Goal: Task Accomplishment & Management: Complete application form

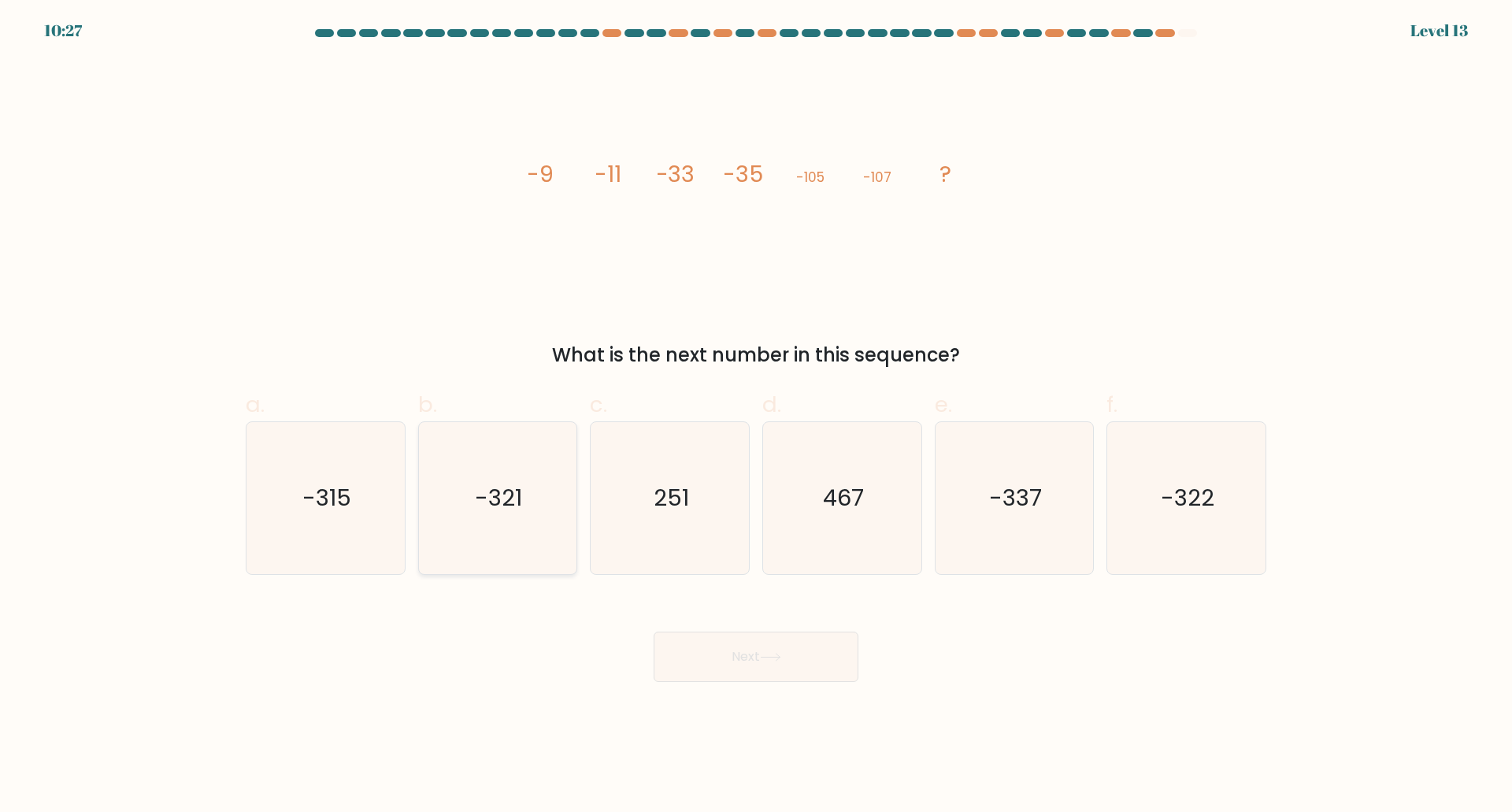
click at [511, 499] on text "-321" at bounding box center [499, 498] width 47 height 31
click at [756, 417] on input "b. -321" at bounding box center [756, 412] width 1 height 10
radio input "true"
click at [703, 646] on button "Next" at bounding box center [755, 657] width 204 height 51
click at [779, 657] on icon at bounding box center [770, 656] width 19 height 7
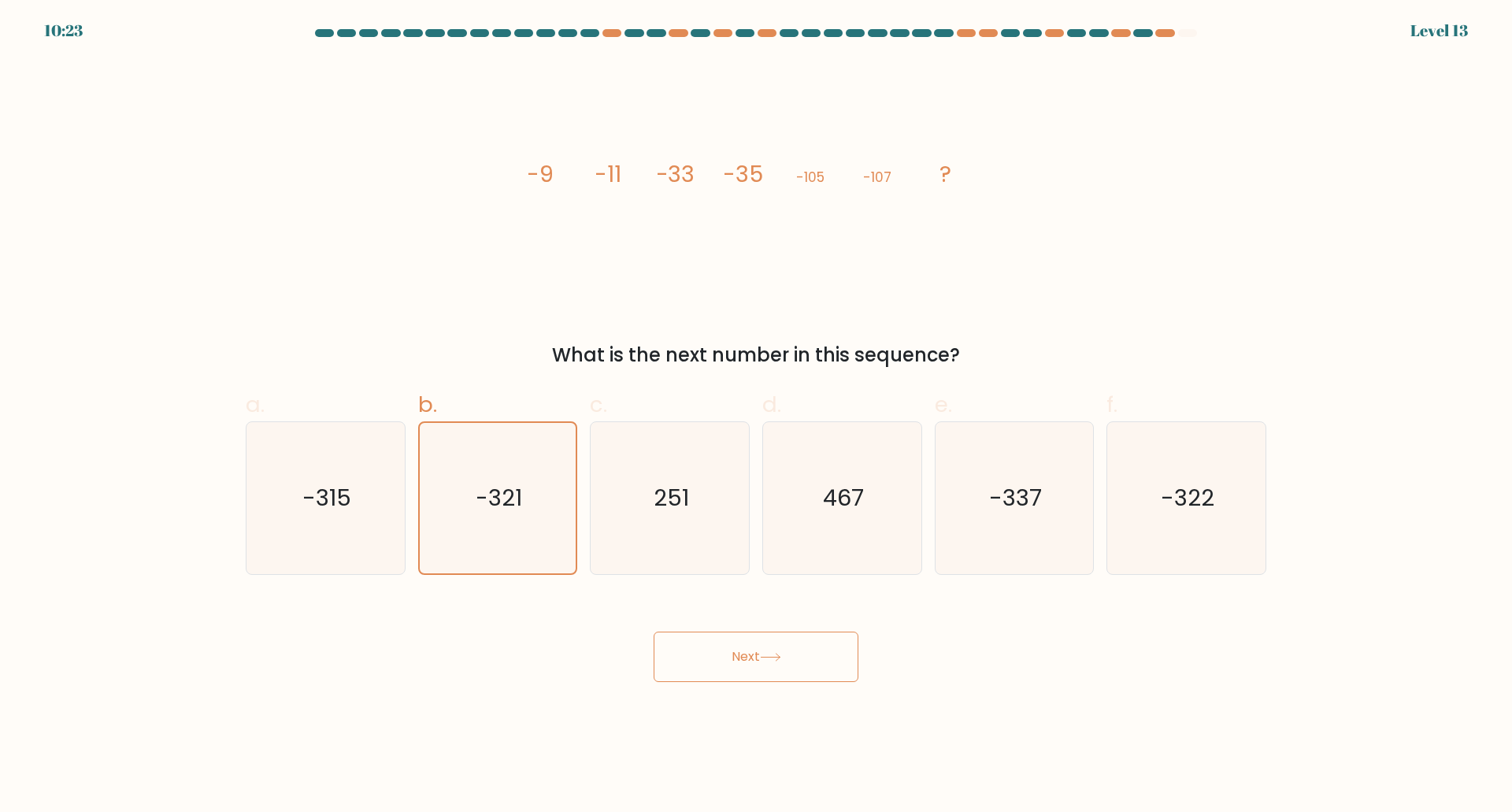
click at [779, 657] on icon at bounding box center [770, 656] width 19 height 7
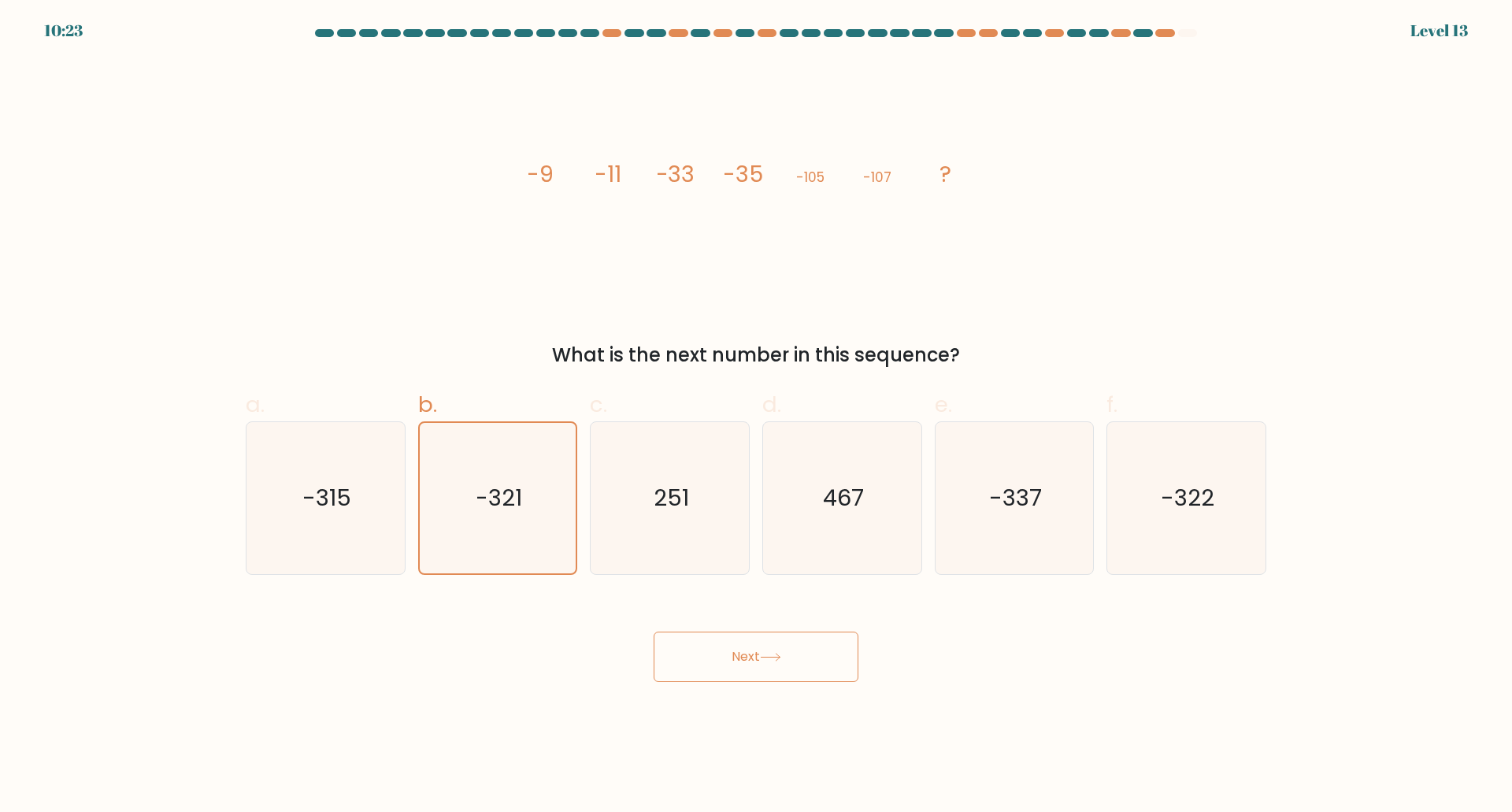
click at [779, 657] on icon at bounding box center [770, 656] width 19 height 7
click at [776, 651] on button "Next" at bounding box center [755, 657] width 204 height 51
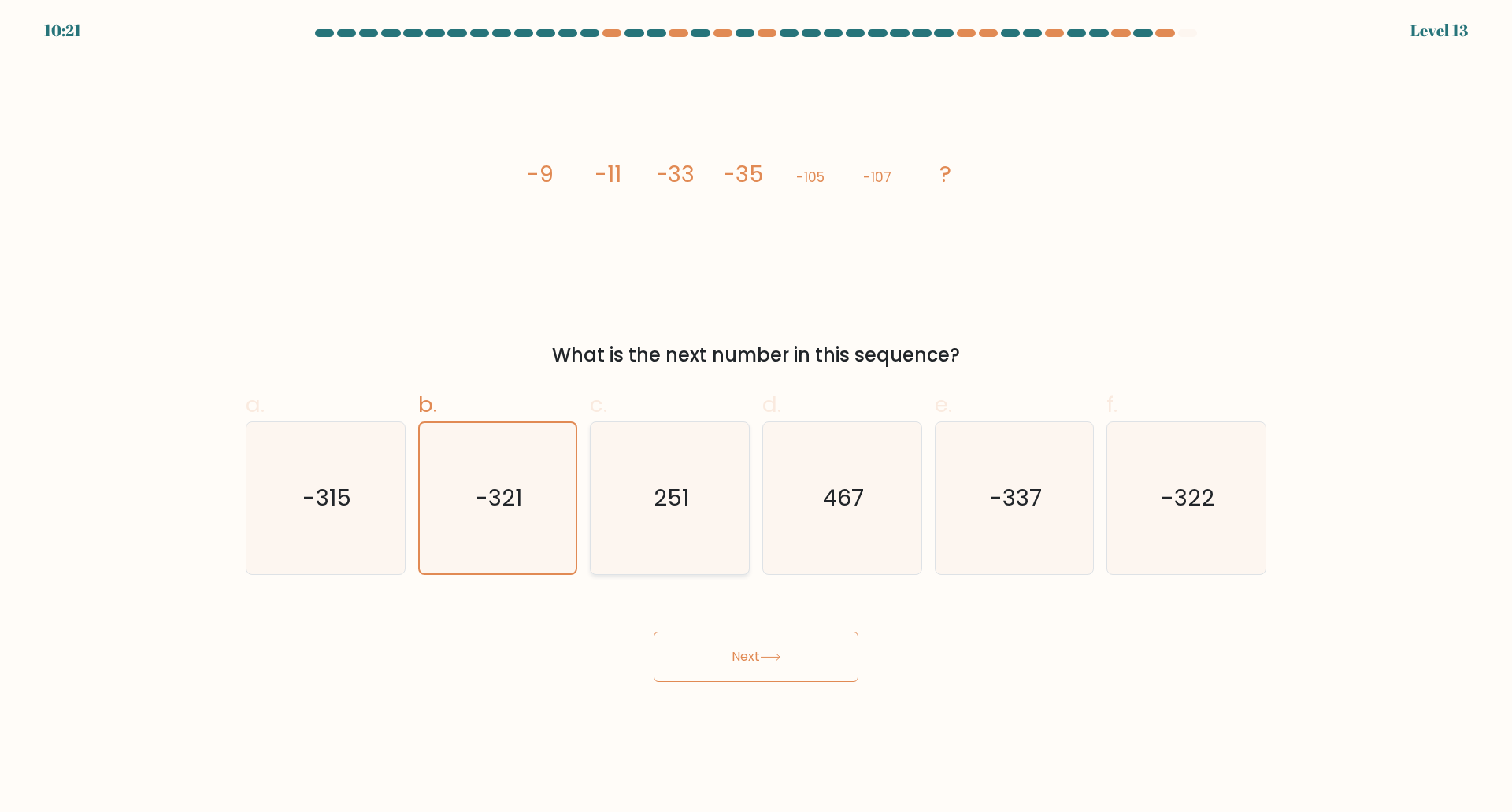
click at [632, 503] on icon "251" at bounding box center [669, 498] width 152 height 152
click at [756, 417] on input "c. 251" at bounding box center [756, 412] width 1 height 10
radio input "true"
click at [539, 496] on icon "-321" at bounding box center [497, 498] width 152 height 152
click at [756, 417] on input "b. -321" at bounding box center [756, 412] width 1 height 10
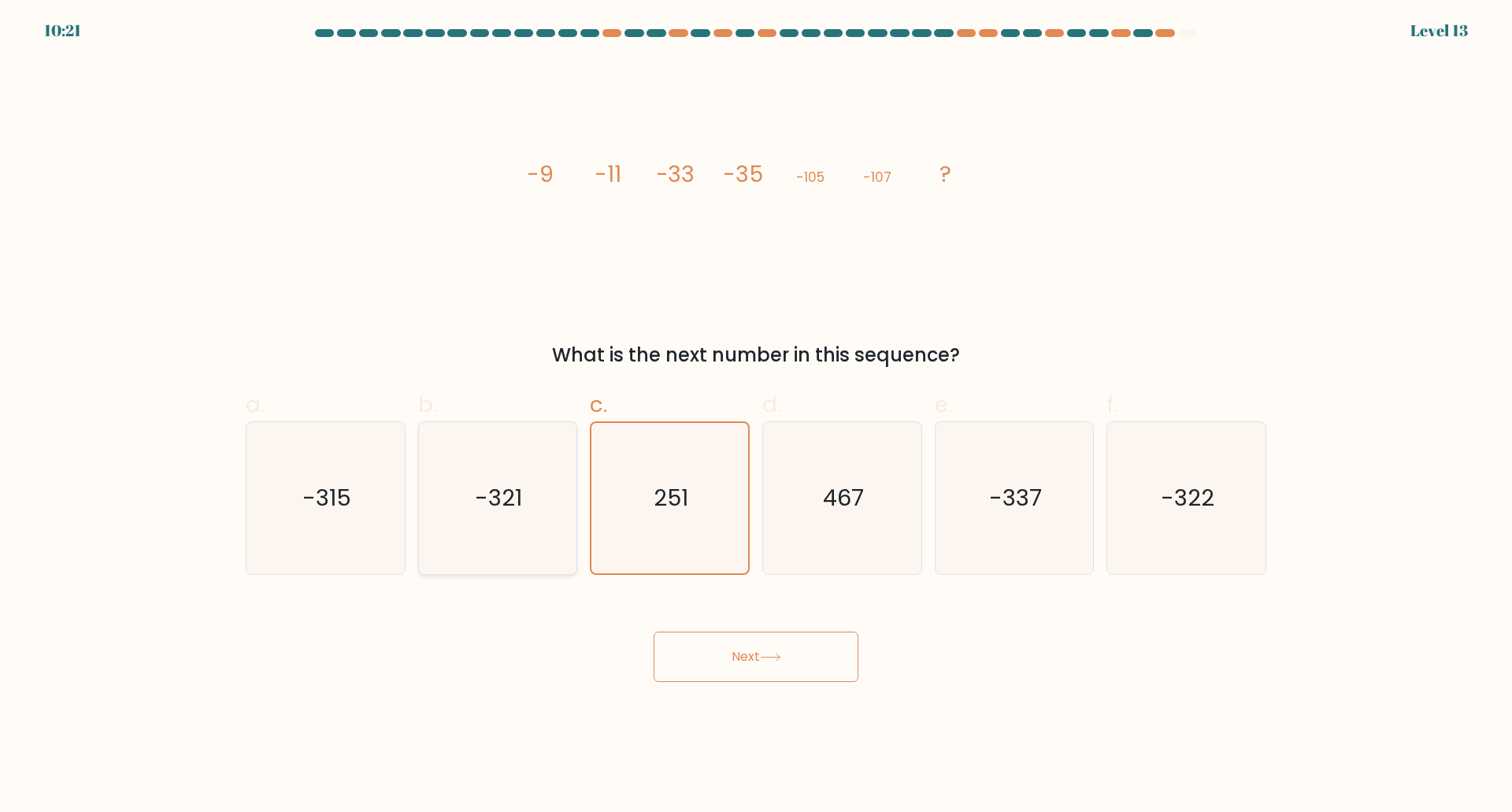
radio input "true"
click at [722, 647] on button "Next" at bounding box center [755, 657] width 204 height 51
click at [771, 654] on icon at bounding box center [771, 657] width 22 height 9
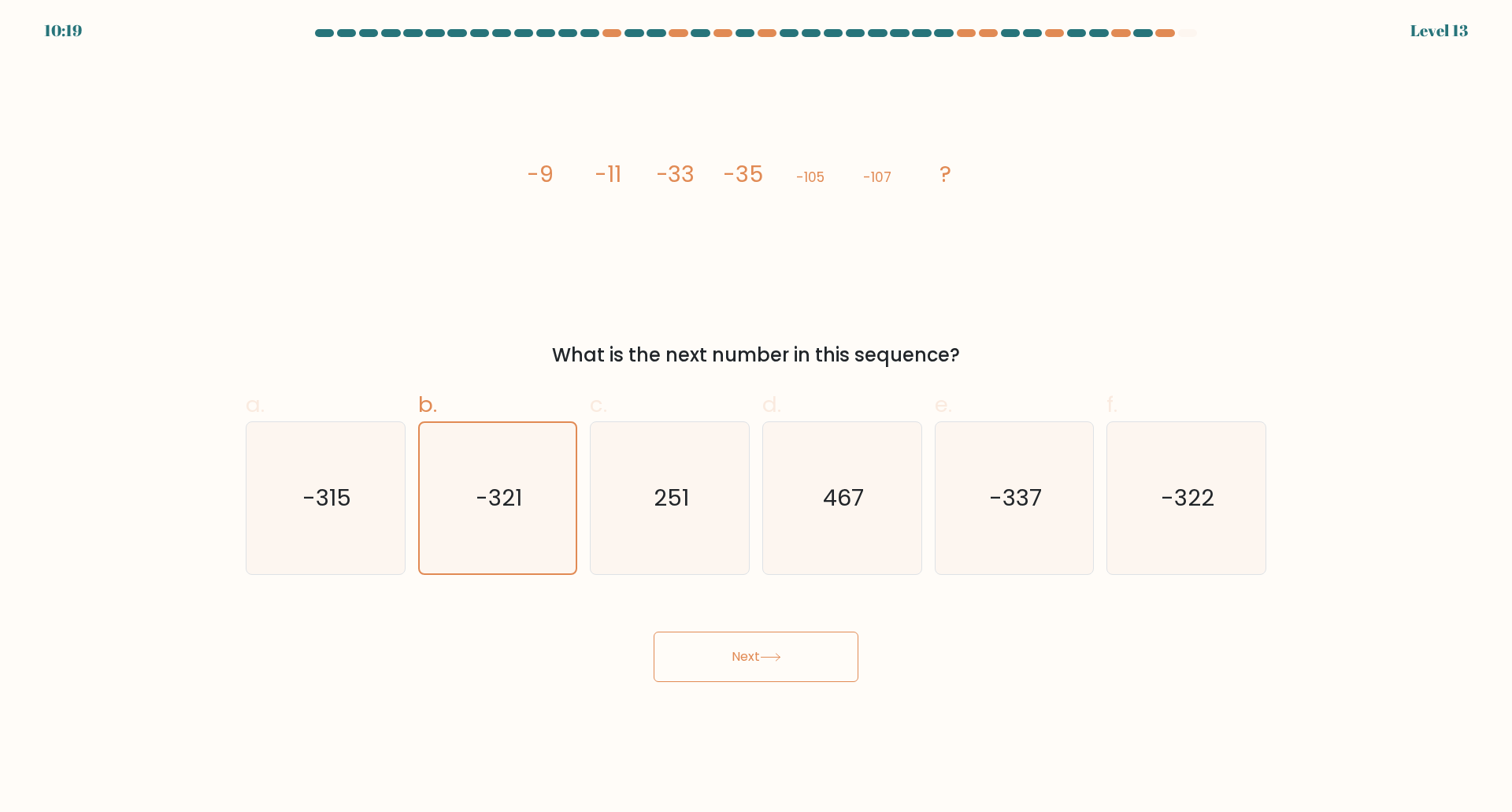
click at [969, 682] on div "Next" at bounding box center [756, 638] width 1040 height 88
drag, startPoint x: 977, startPoint y: 682, endPoint x: 915, endPoint y: 671, distance: 63.0
click at [973, 682] on div "Next" at bounding box center [756, 638] width 1040 height 88
drag, startPoint x: 790, startPoint y: 659, endPoint x: 722, endPoint y: 675, distance: 69.9
click at [783, 662] on button "Next" at bounding box center [755, 657] width 204 height 51
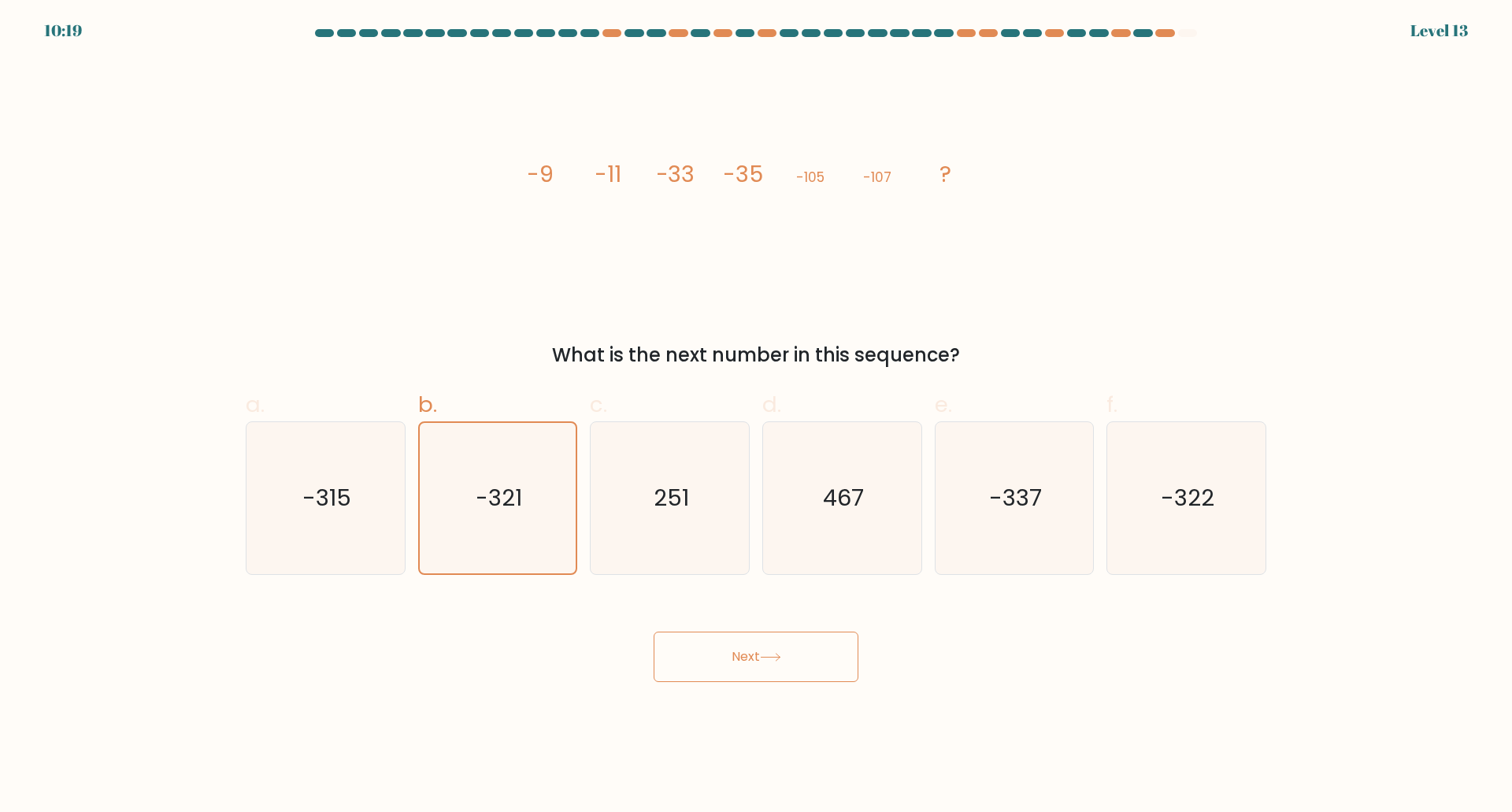
click at [721, 675] on button "Next" at bounding box center [755, 657] width 204 height 51
click at [710, 675] on button "Next" at bounding box center [755, 657] width 204 height 51
